Goal: Task Accomplishment & Management: Use online tool/utility

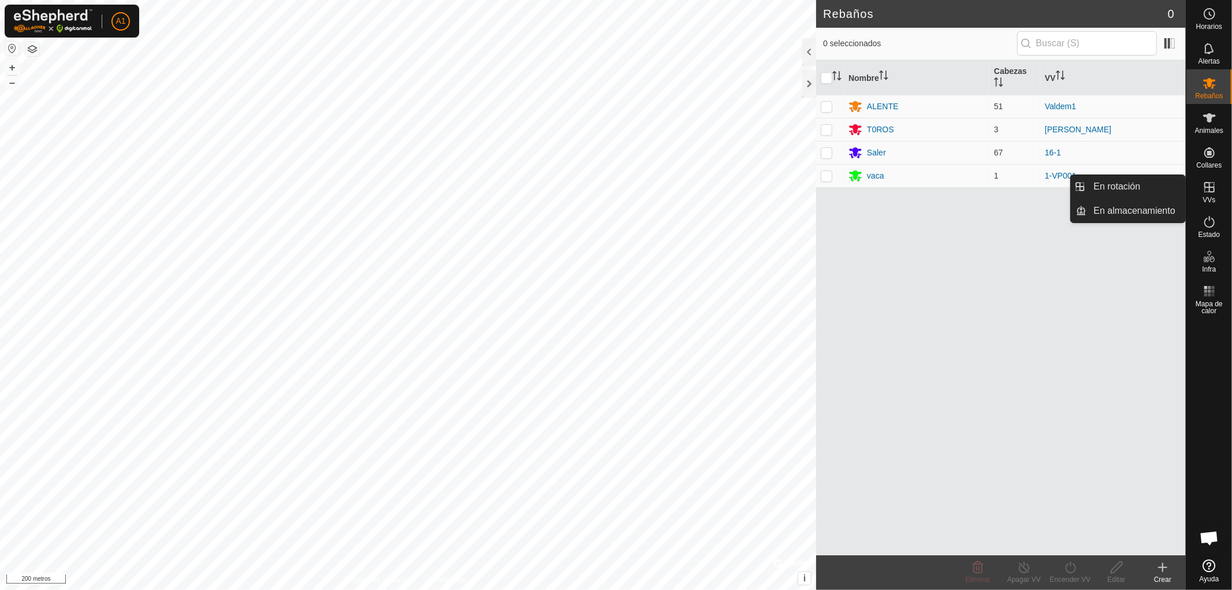
click at [1208, 194] on icon at bounding box center [1210, 187] width 14 height 14
click at [1130, 184] on link "En rotación" at bounding box center [1136, 186] width 99 height 23
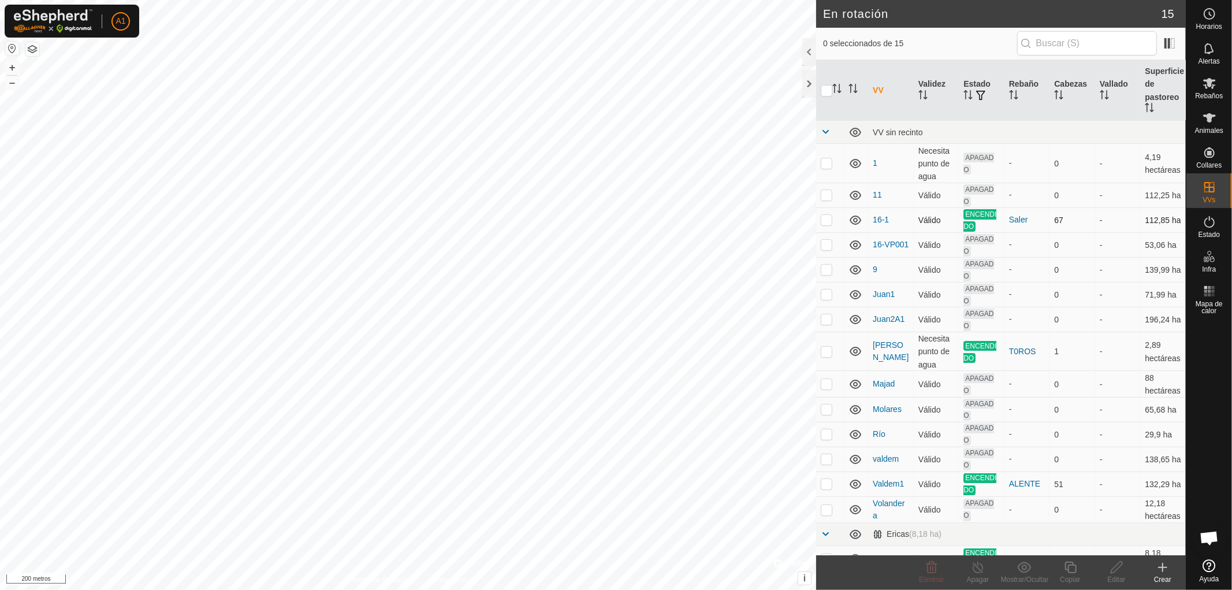
click at [831, 217] on p-checkbox at bounding box center [827, 219] width 12 height 9
checkbox input "true"
click at [120, 20] on font "A1" at bounding box center [121, 20] width 10 height 9
click at [35, 46] on button "button" at bounding box center [32, 49] width 14 height 14
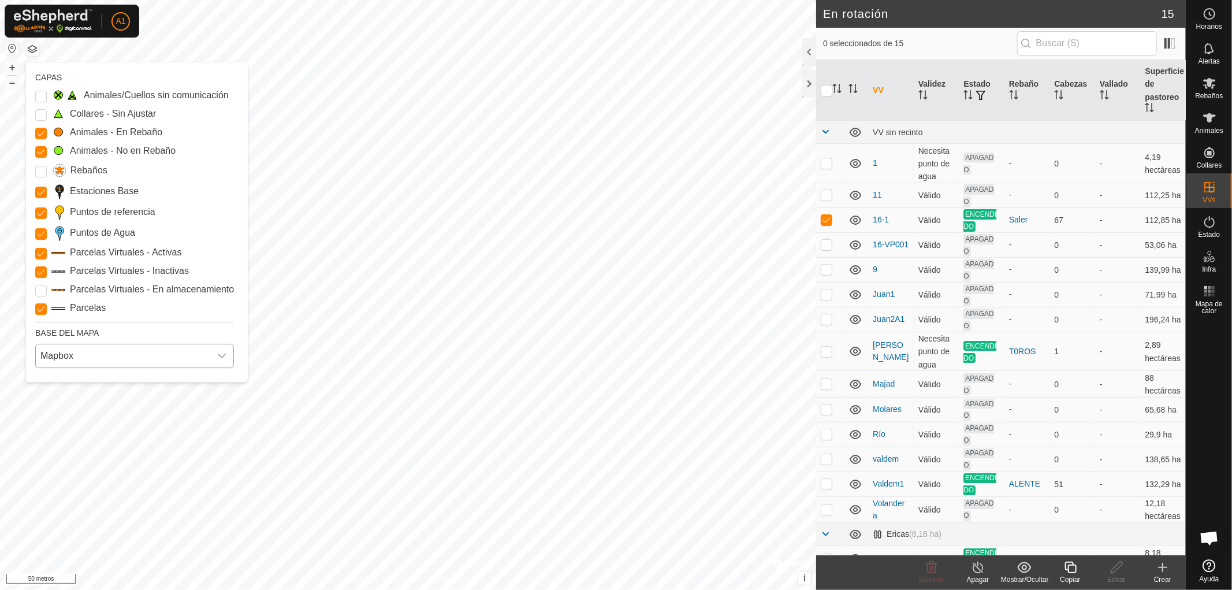
click at [222, 355] on icon "disparador desplegable" at bounding box center [221, 355] width 9 height 9
click at [65, 382] on li "Azur" at bounding box center [135, 381] width 198 height 23
click at [1071, 575] on font "Copiar" at bounding box center [1070, 579] width 20 height 8
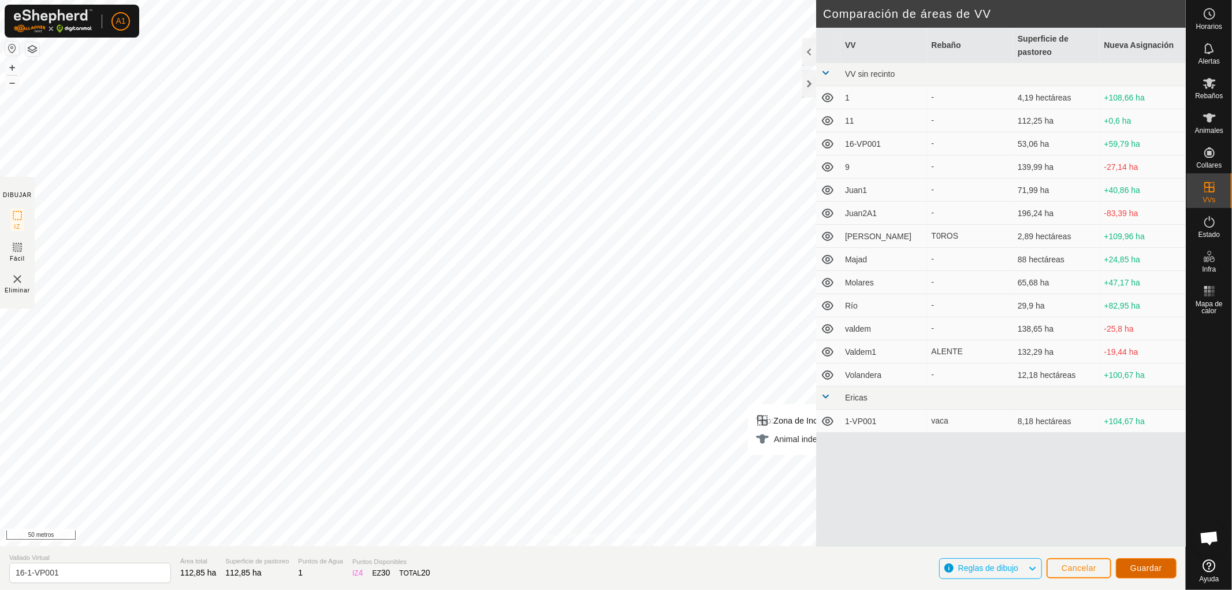
click at [1145, 567] on font "Guardar" at bounding box center [1146, 567] width 32 height 9
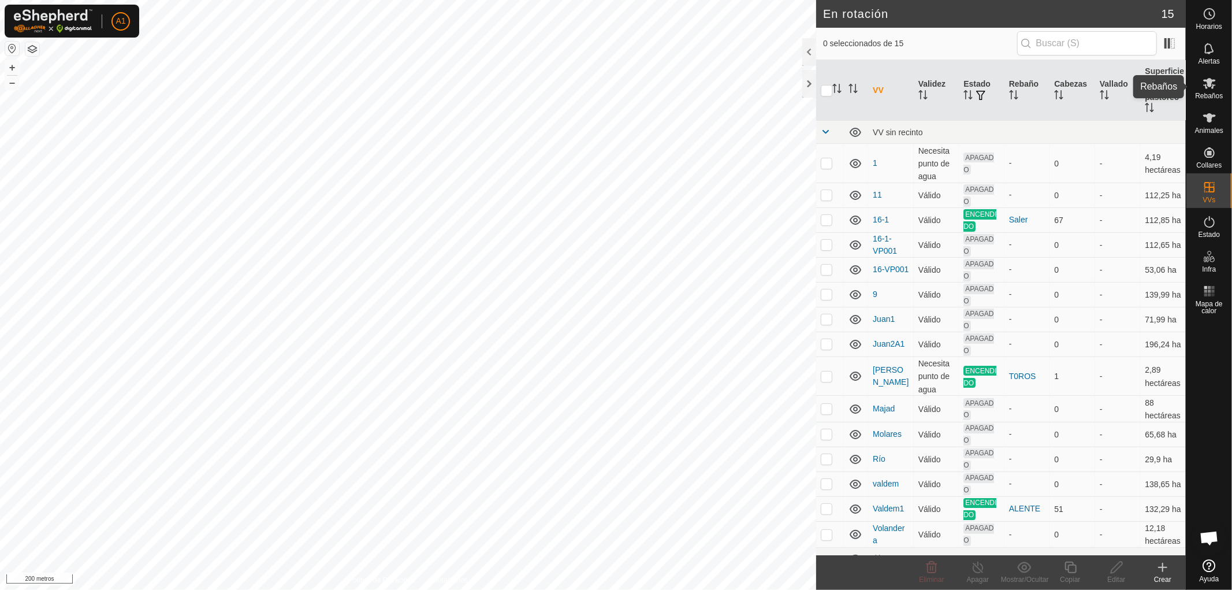
click at [1206, 94] on font "Rebaños" at bounding box center [1209, 96] width 28 height 8
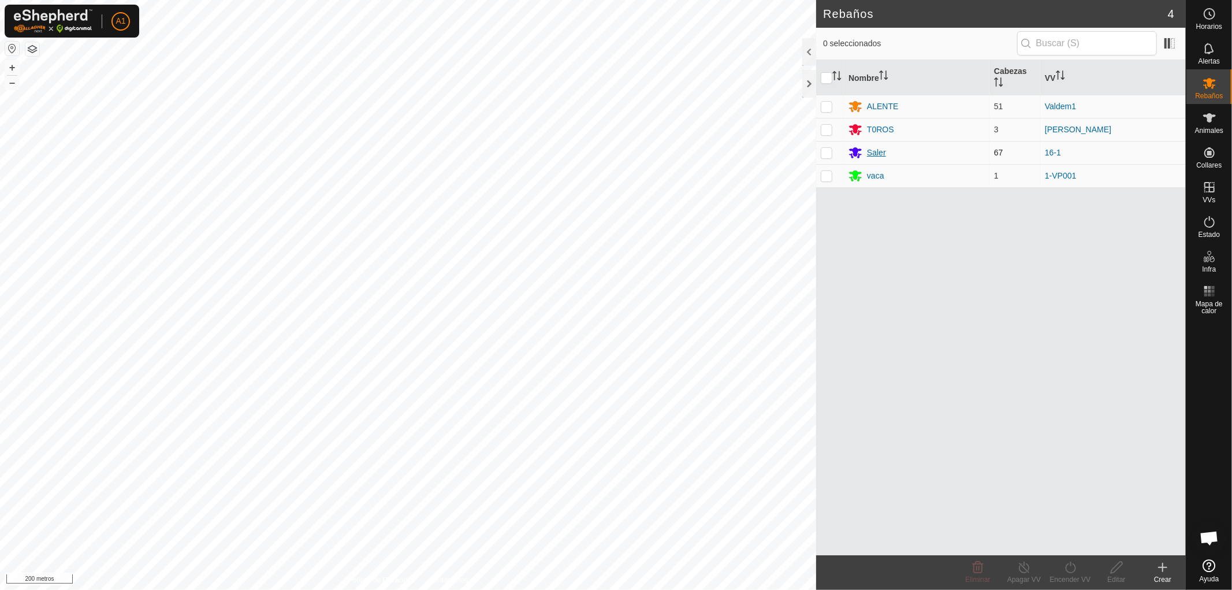
click at [878, 153] on font "Saler" at bounding box center [876, 152] width 19 height 9
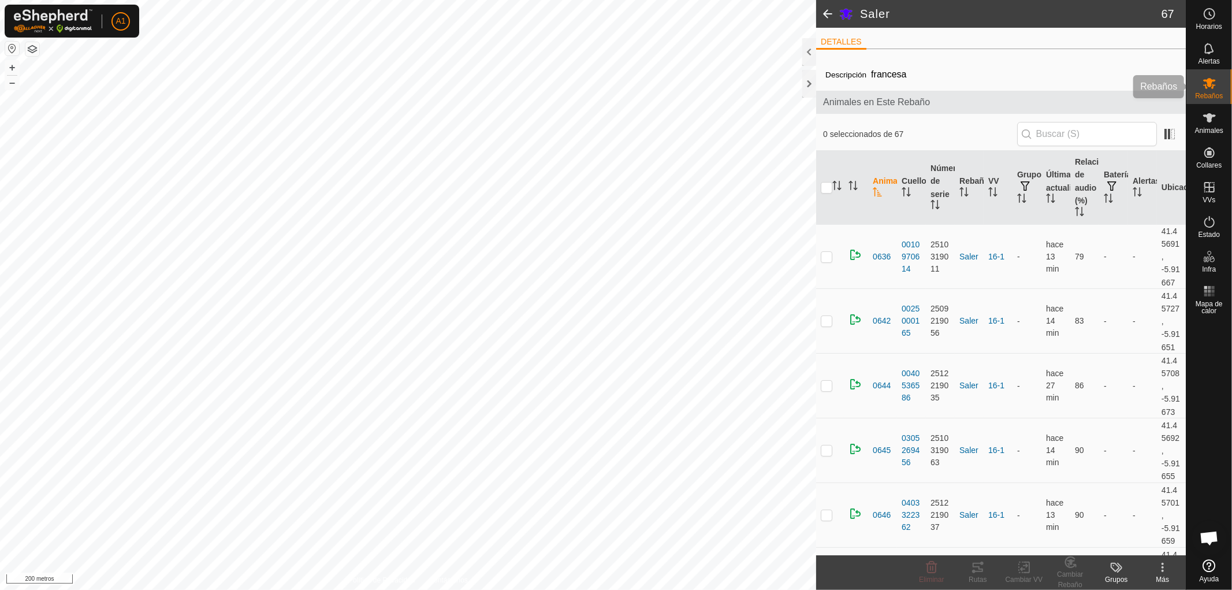
click at [1211, 92] on font "Rebaños" at bounding box center [1209, 96] width 28 height 8
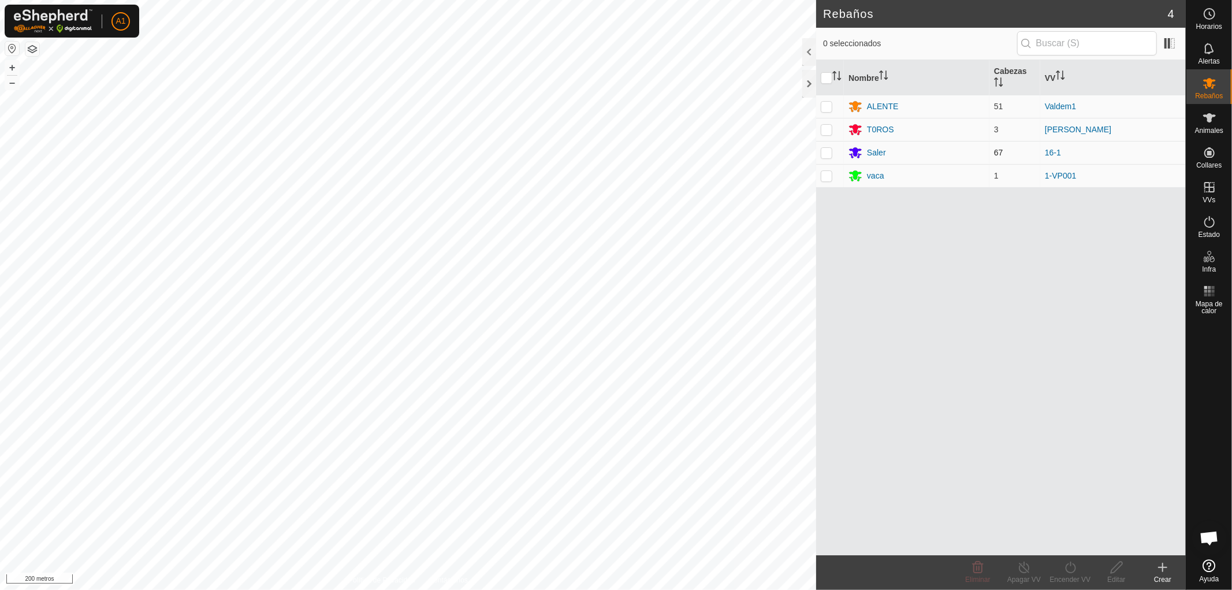
click at [824, 152] on p-checkbox at bounding box center [827, 152] width 12 height 9
checkbox input "true"
click at [1064, 575] on font "Encender VV" at bounding box center [1070, 579] width 41 height 8
click at [1069, 541] on link "Ahora" at bounding box center [1105, 541] width 114 height 23
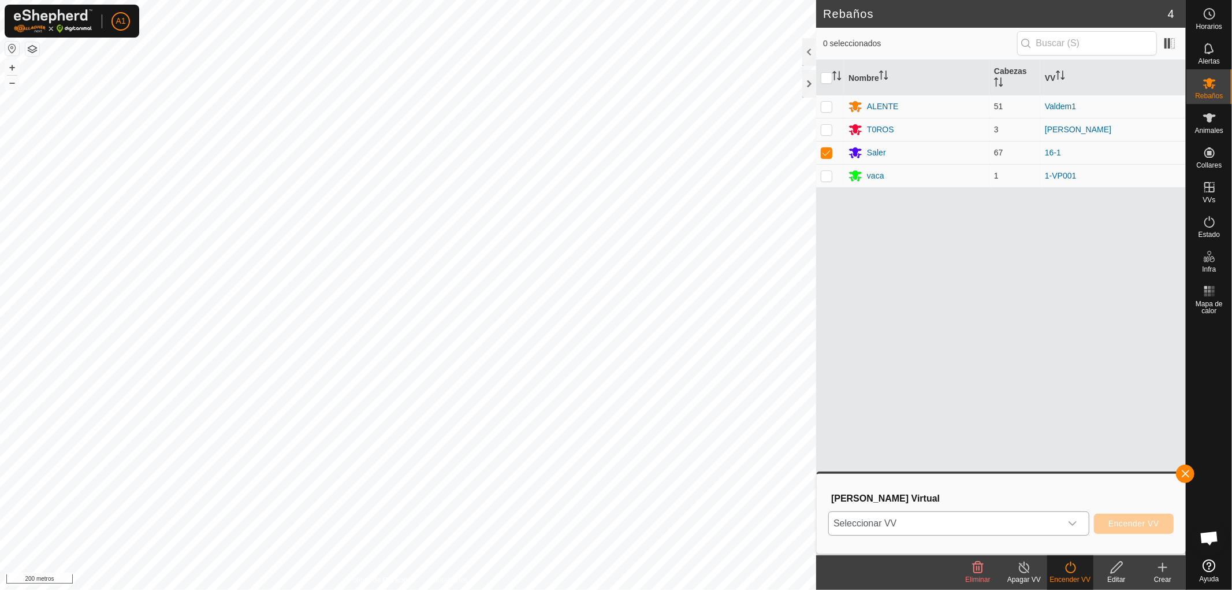
click at [1073, 523] on icon "disparador desplegable" at bounding box center [1073, 523] width 8 height 5
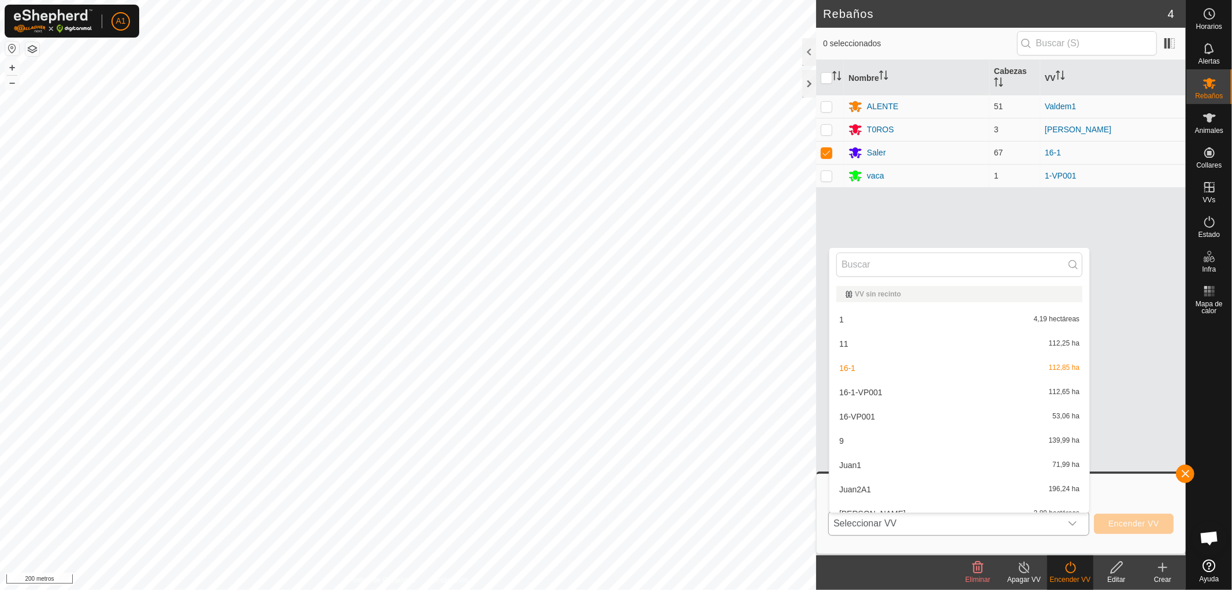
scroll to position [12, 0]
click at [862, 376] on li "16-1-VP001 112,65 ha" at bounding box center [959, 380] width 260 height 23
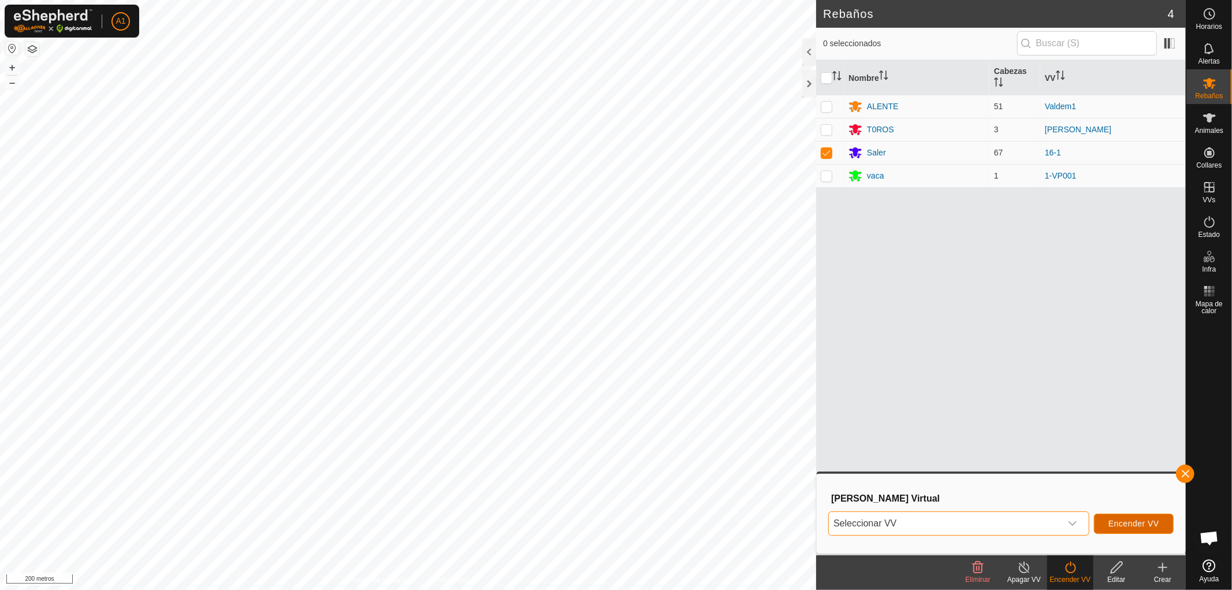
click at [1128, 519] on font "Encender VV" at bounding box center [1133, 523] width 51 height 9
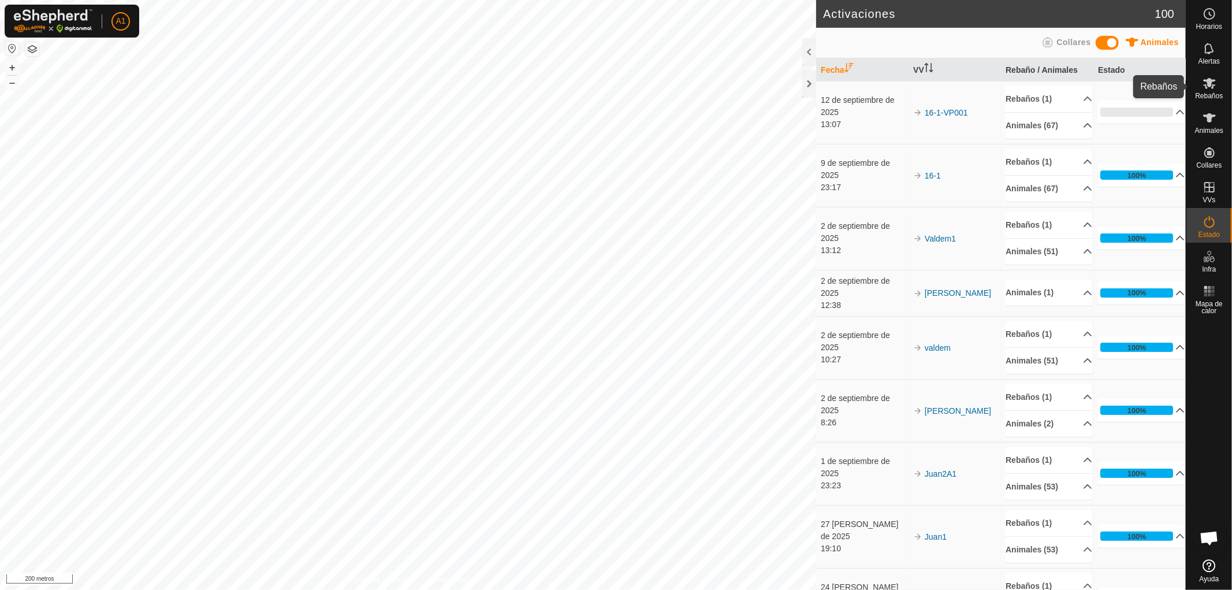
click at [1204, 93] on font "Rebaños" at bounding box center [1209, 96] width 28 height 8
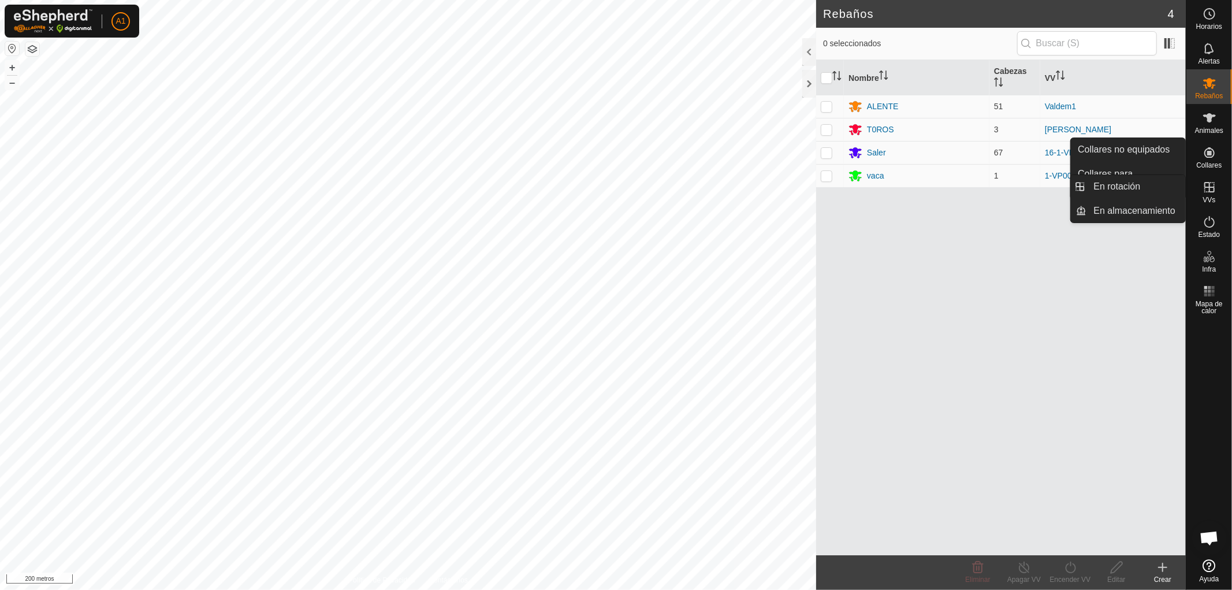
click at [1210, 191] on icon at bounding box center [1210, 187] width 14 height 14
click at [1106, 188] on link "En rotación" at bounding box center [1136, 186] width 99 height 23
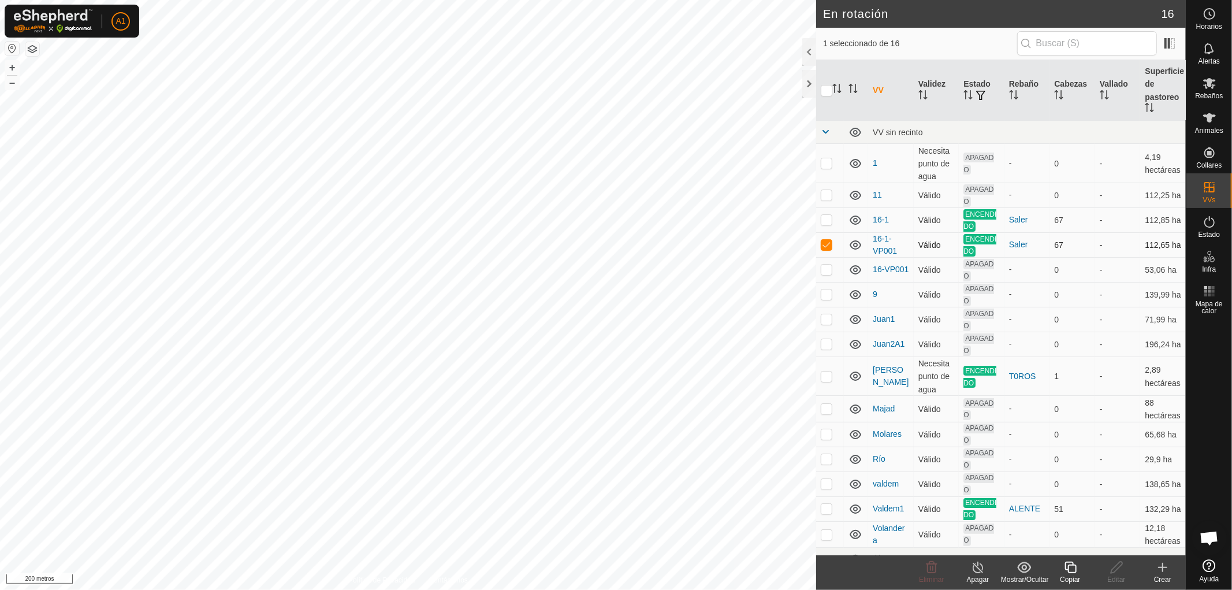
click at [827, 244] on p-checkbox at bounding box center [827, 244] width 12 height 9
checkbox input "false"
click at [806, 50] on div at bounding box center [809, 52] width 14 height 28
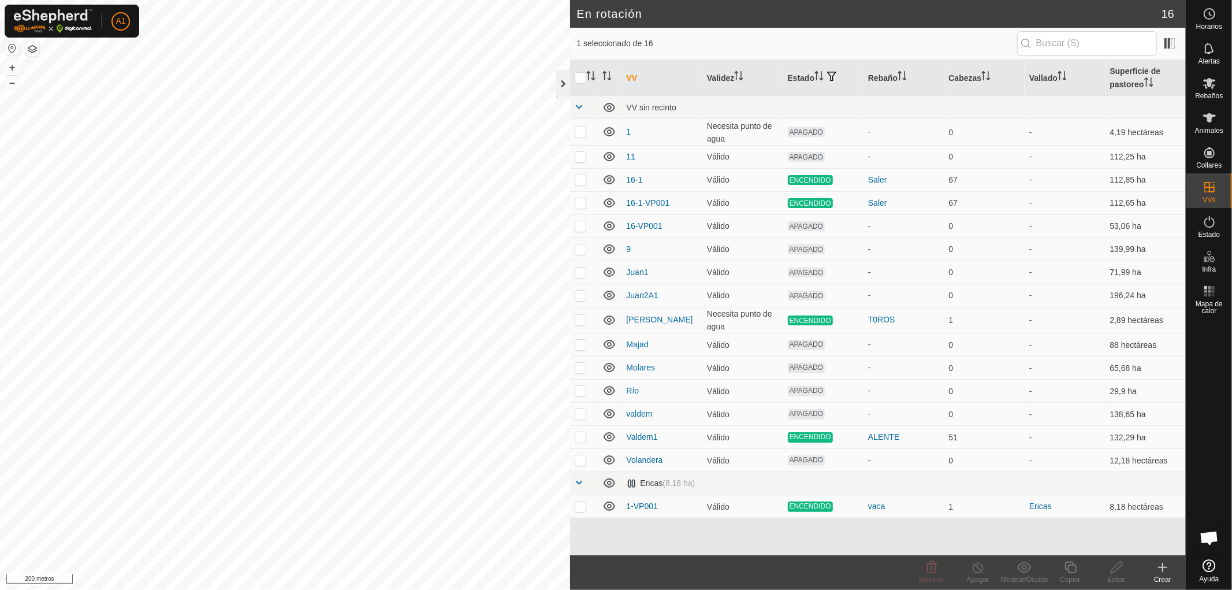
click at [559, 83] on div at bounding box center [563, 84] width 14 height 28
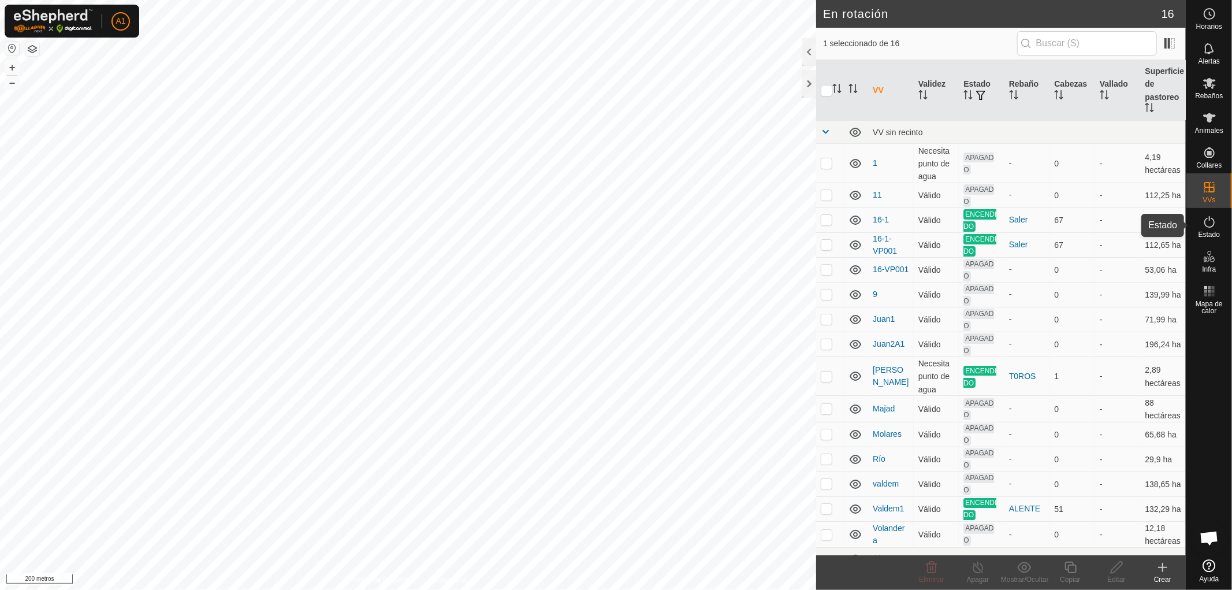
click at [1209, 230] on font "Estado" at bounding box center [1209, 234] width 21 height 8
click at [1208, 224] on icon at bounding box center [1210, 222] width 14 height 14
